Goal: Check status: Check status

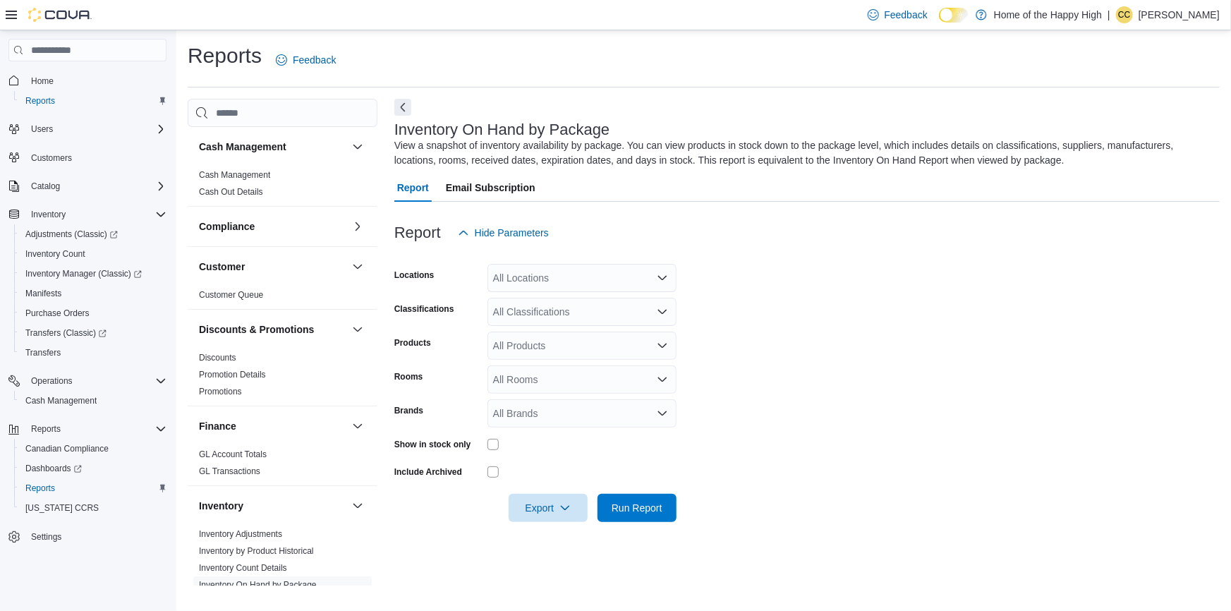
click at [173, 432] on div "Home Reports Users Customers Catalog Inventory Adjustments (Classic) Inventory …" at bounding box center [87, 323] width 175 height 586
click at [164, 423] on icon "Complex example" at bounding box center [160, 428] width 11 height 11
click at [156, 183] on icon "Complex example" at bounding box center [160, 186] width 11 height 11
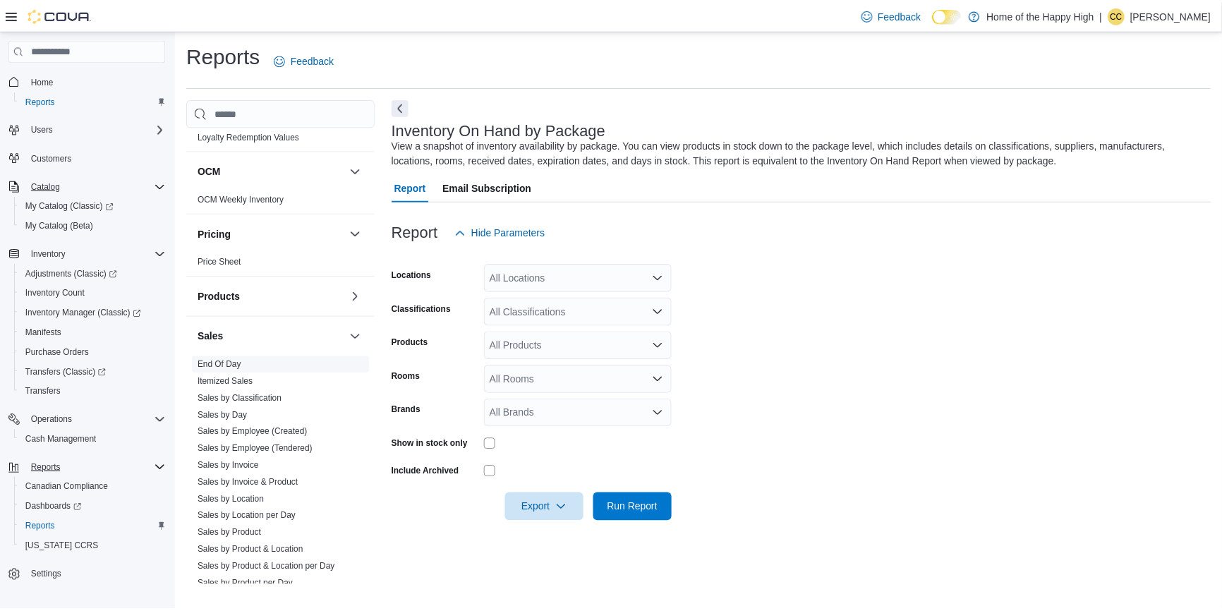
scroll to position [769, 0]
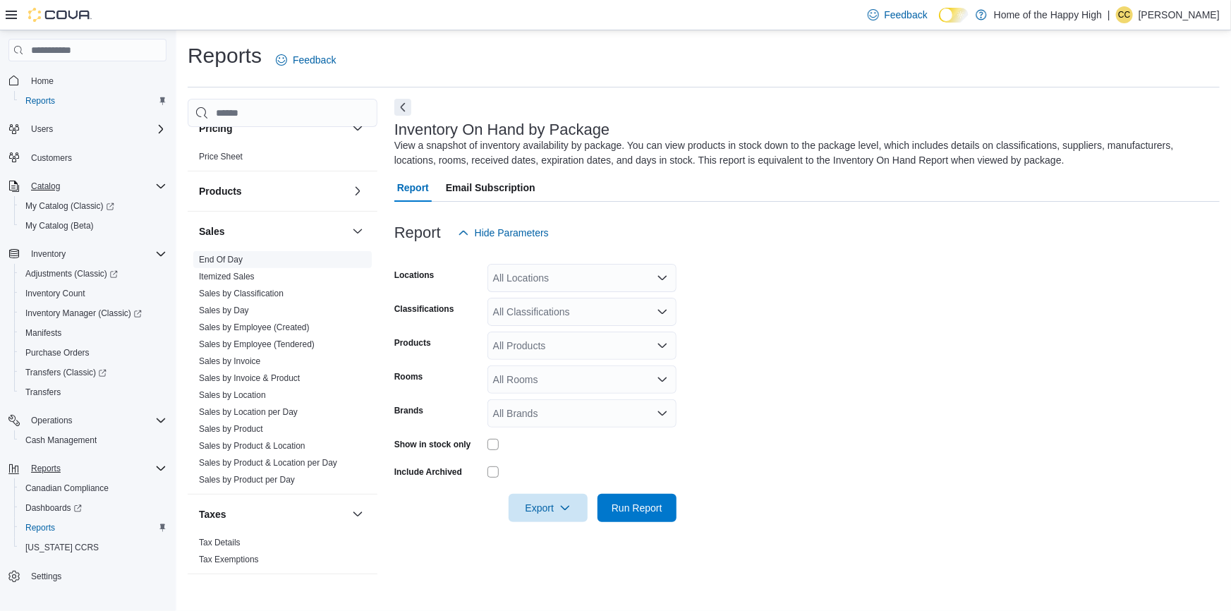
click at [250, 255] on span "End Of Day" at bounding box center [282, 259] width 179 height 17
click at [236, 255] on link "End Of Day" at bounding box center [221, 260] width 44 height 10
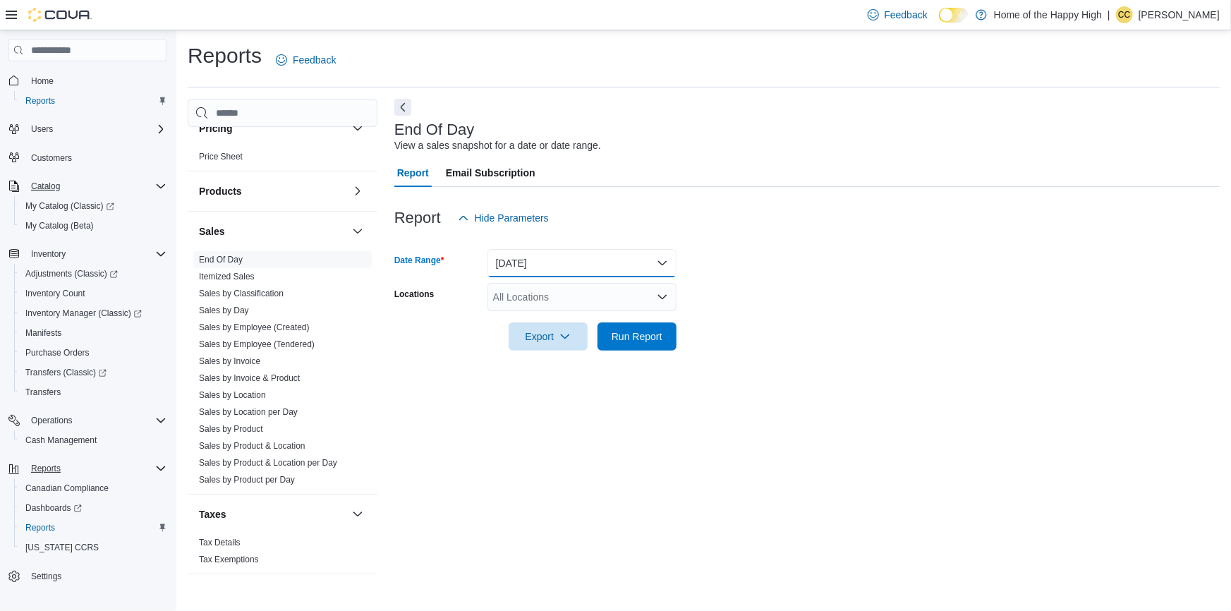
click at [576, 267] on button "[DATE]" at bounding box center [582, 263] width 189 height 28
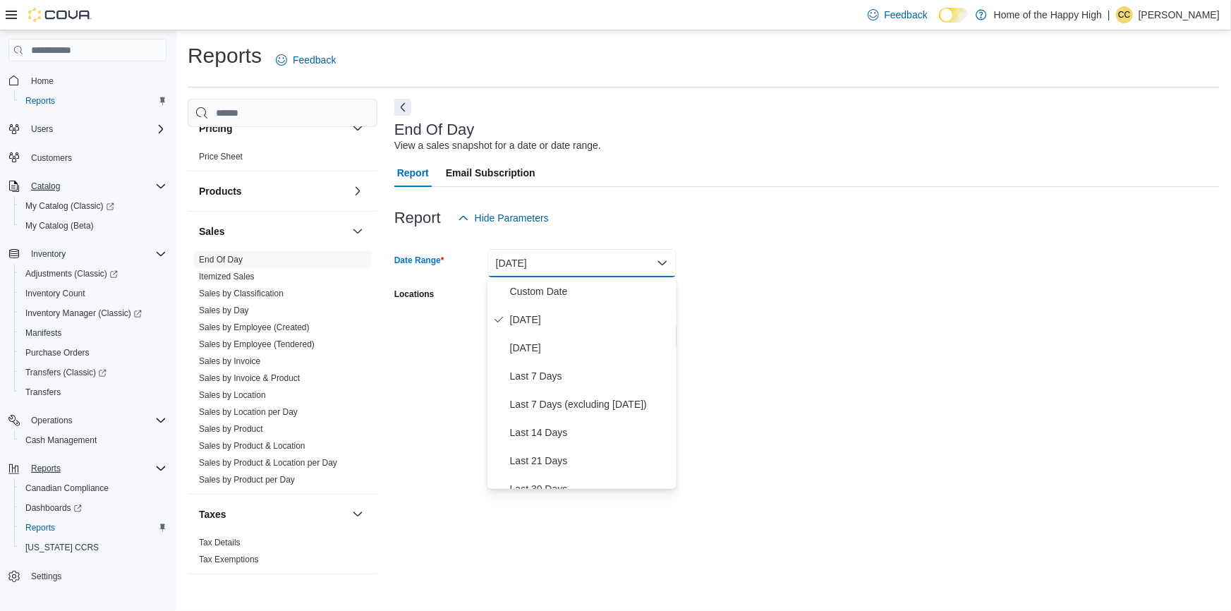
click at [576, 267] on button "[DATE]" at bounding box center [582, 263] width 189 height 28
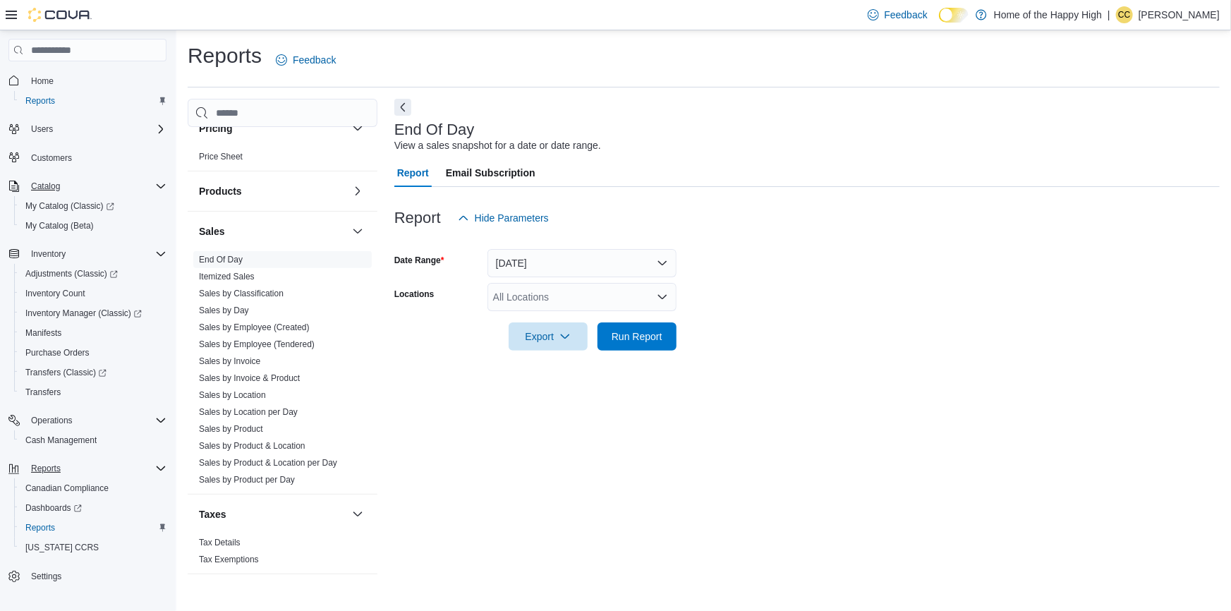
click at [571, 292] on div "All Locations" at bounding box center [582, 297] width 189 height 28
type input "****"
click at [579, 317] on span "Scarborough - [GEOGRAPHIC_DATA] - Fire & Flower" at bounding box center [664, 321] width 236 height 14
click at [1036, 264] on form "Date Range [DATE] Locations [GEOGRAPHIC_DATA] - [GEOGRAPHIC_DATA] - Fire & Flow…" at bounding box center [806, 291] width 825 height 119
click at [631, 336] on span "Run Report" at bounding box center [637, 336] width 51 height 14
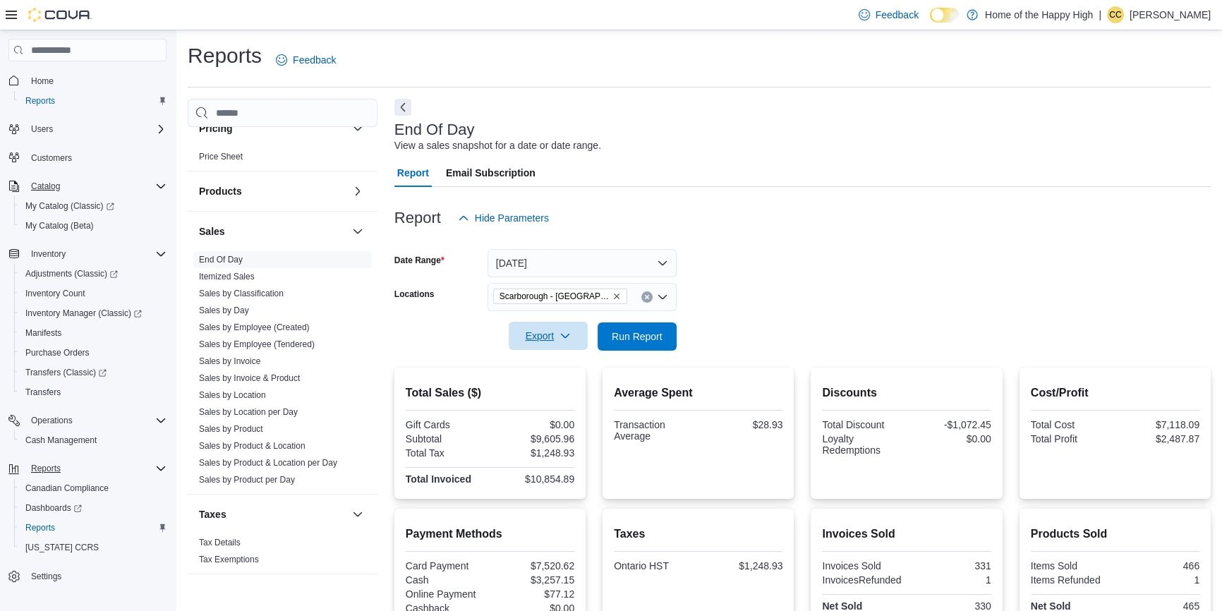
click at [557, 341] on span "Export" at bounding box center [548, 336] width 62 height 28
click at [534, 391] on span "Export to Pdf" at bounding box center [550, 392] width 63 height 11
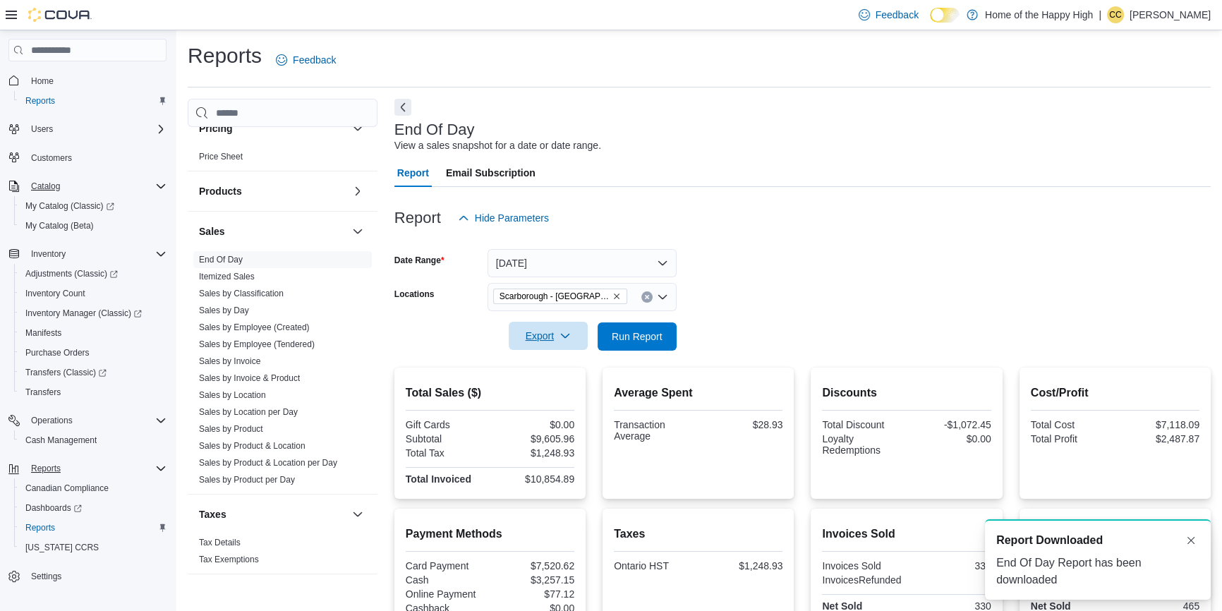
click at [562, 338] on icon "button" at bounding box center [565, 335] width 11 height 11
click at [550, 392] on span "Export to Pdf" at bounding box center [550, 392] width 63 height 11
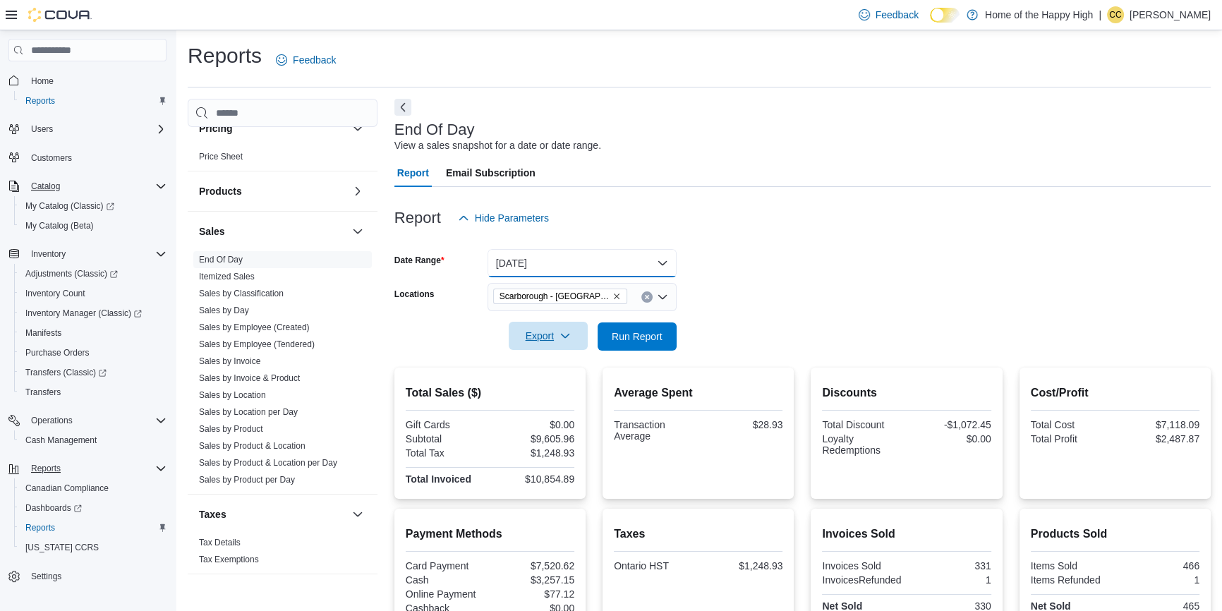
click at [673, 269] on button "[DATE]" at bounding box center [582, 263] width 189 height 28
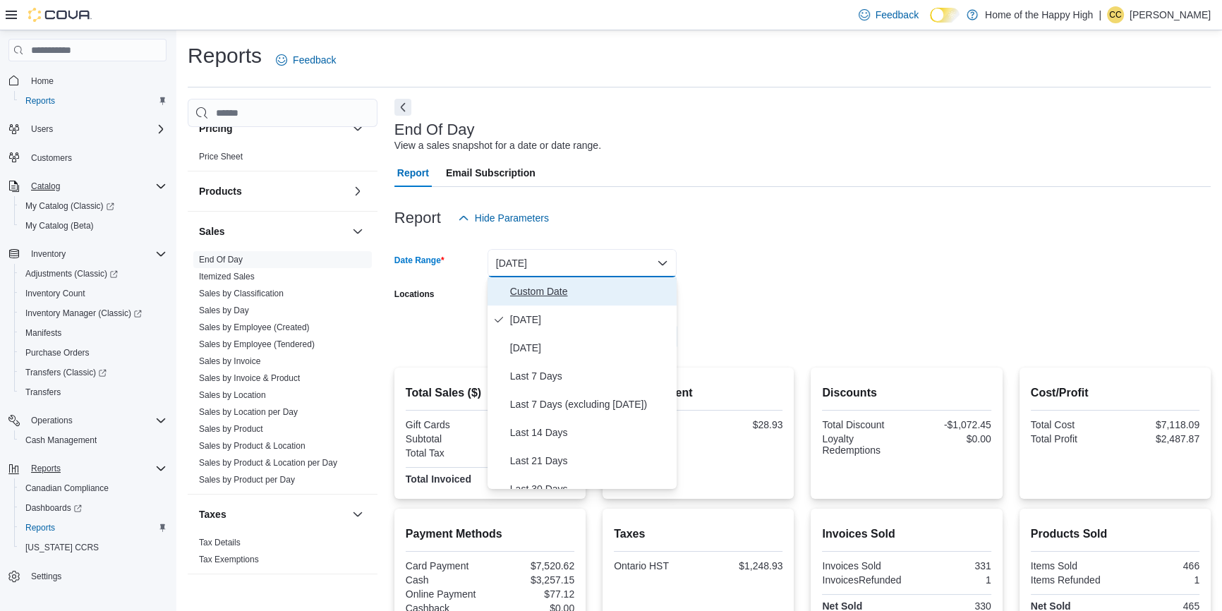
click at [538, 295] on span "Custom Date" at bounding box center [590, 291] width 161 height 17
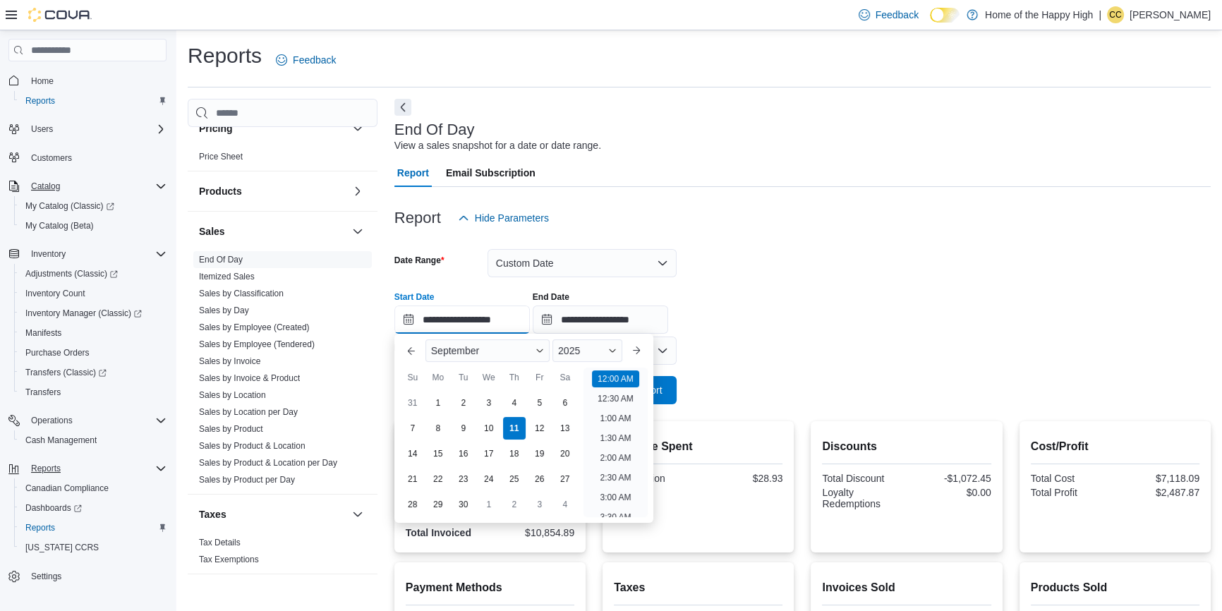
click at [473, 324] on input "**********" at bounding box center [461, 320] width 135 height 28
click at [612, 430] on li "9:00 AM" at bounding box center [615, 434] width 42 height 17
type input "**********"
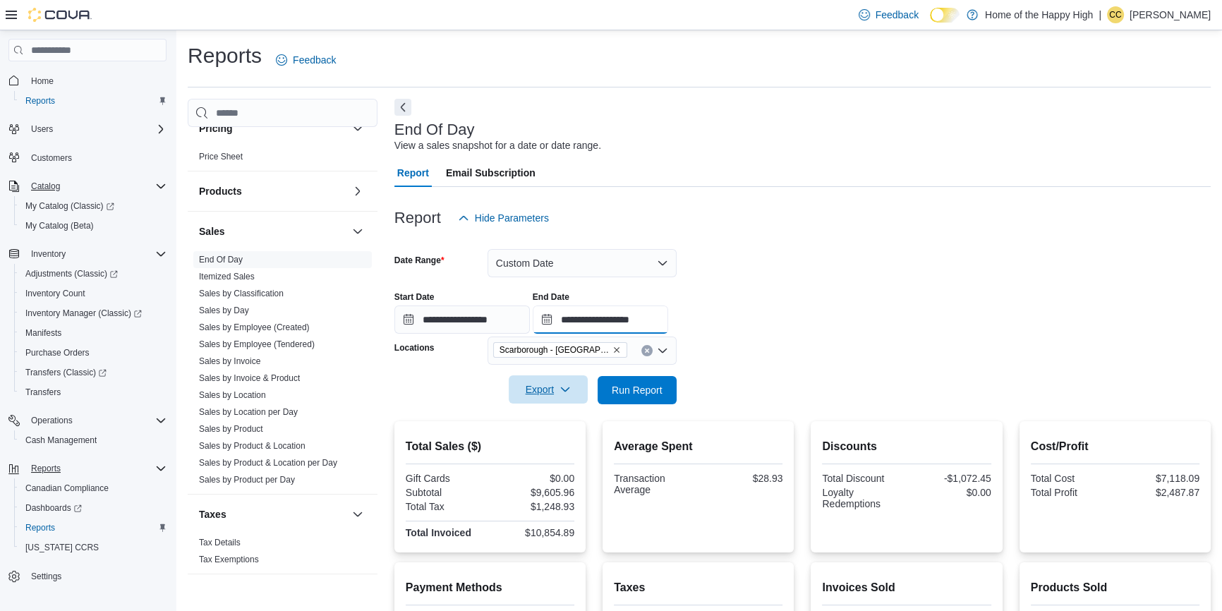
click at [647, 320] on input "**********" at bounding box center [600, 320] width 135 height 28
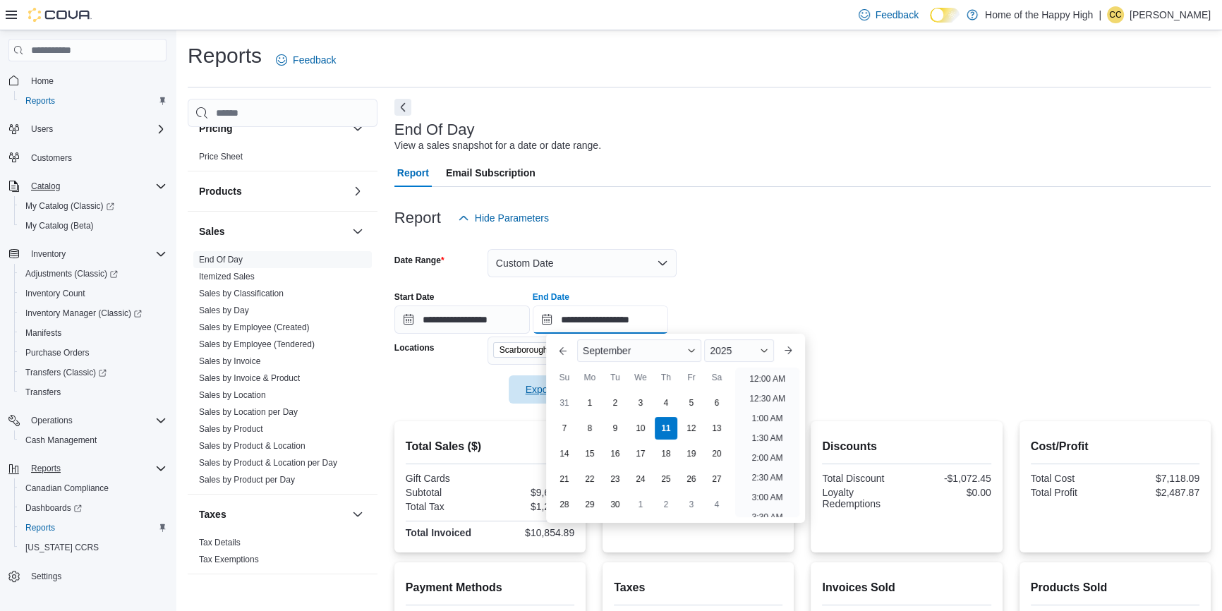
scroll to position [801, 0]
click at [768, 490] on li "11:00 PM" at bounding box center [767, 486] width 47 height 17
type input "**********"
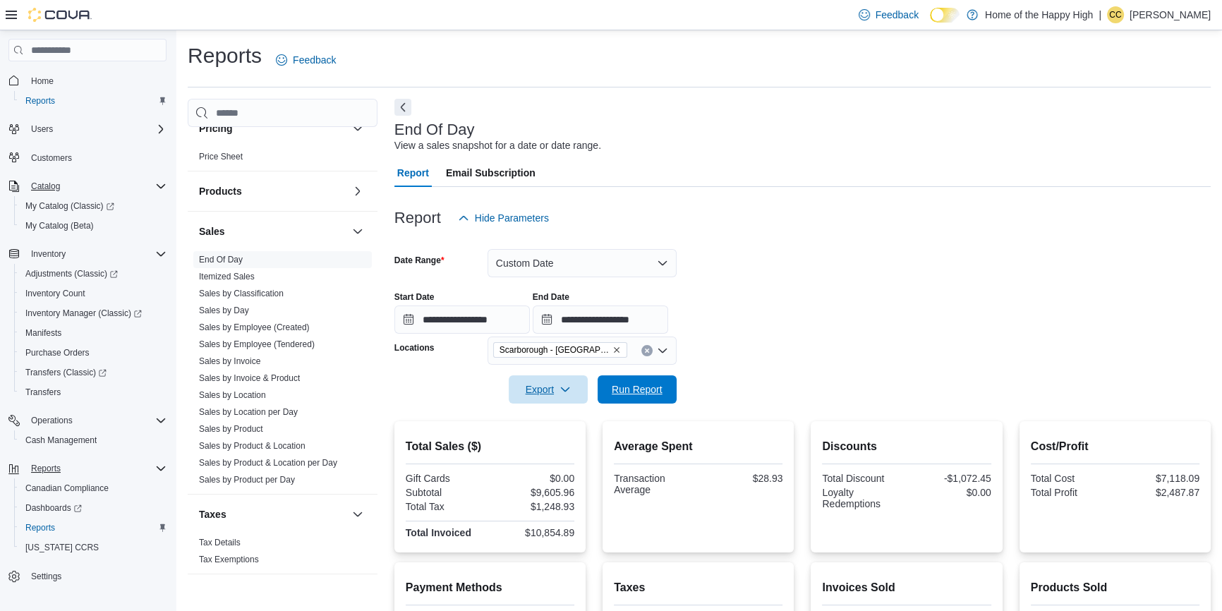
click at [632, 387] on span "Run Report" at bounding box center [637, 389] width 51 height 14
